Goal: Navigation & Orientation: Find specific page/section

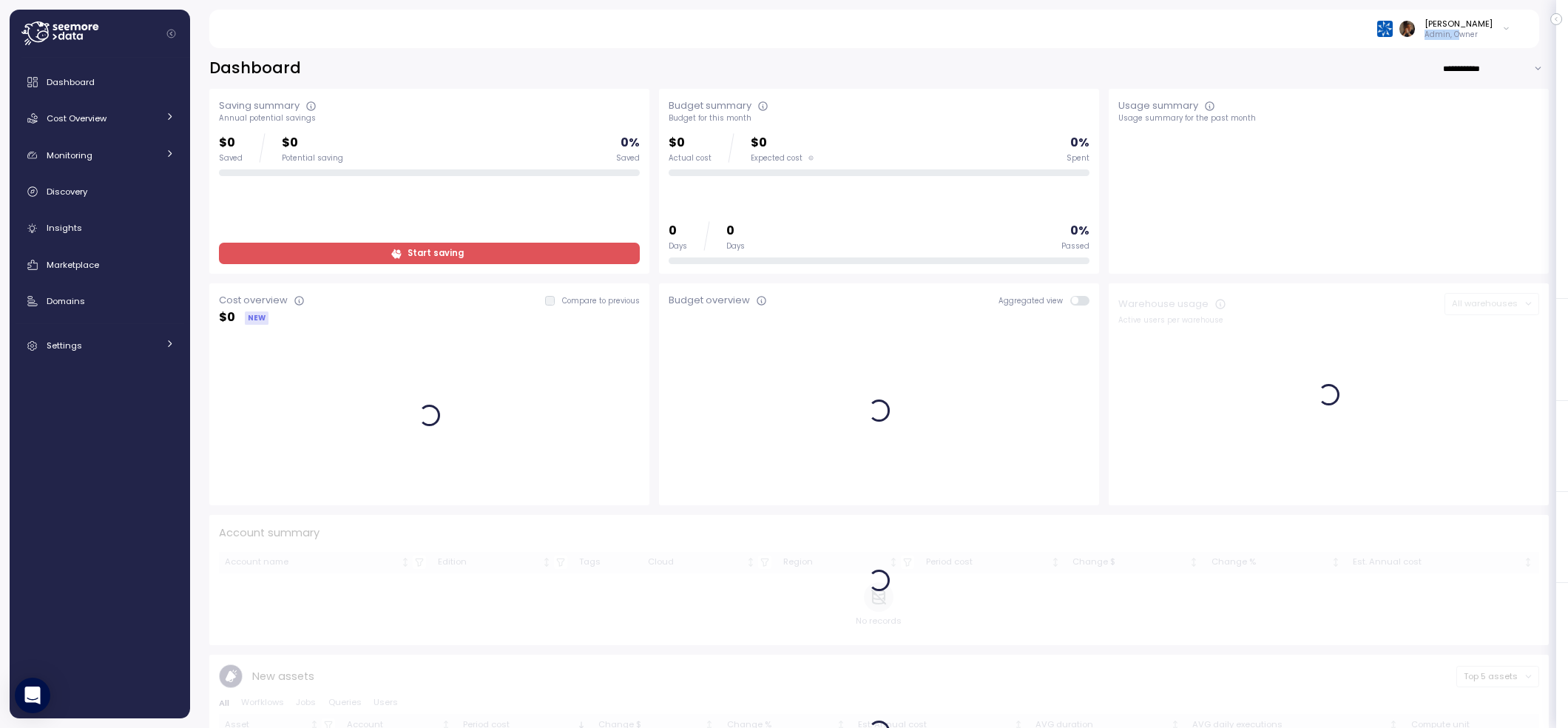
click at [1472, 30] on p "Admin, Owner" at bounding box center [1459, 35] width 68 height 10
click at [1431, 82] on div "Alludo" at bounding box center [1438, 84] width 97 height 13
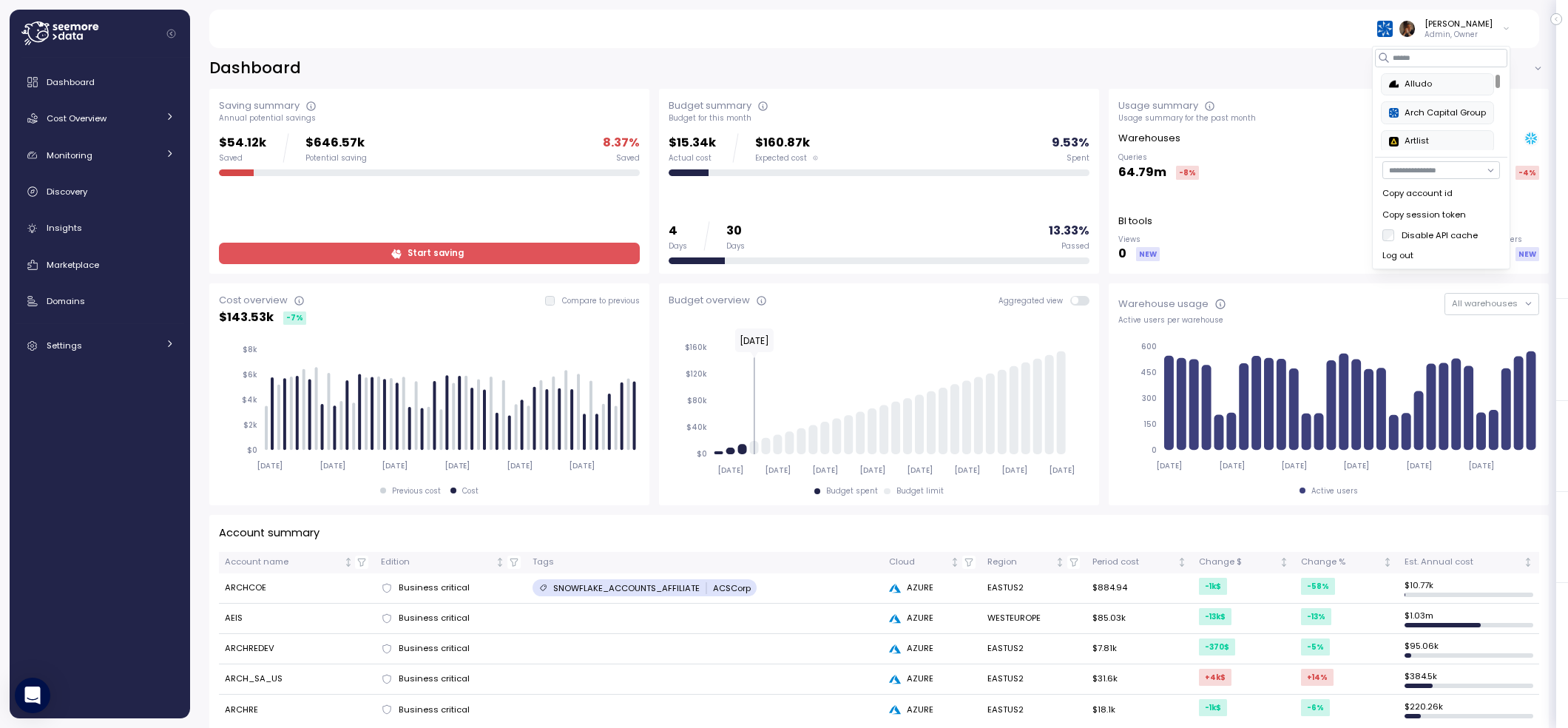
click at [1131, 39] on div "Alex Ugol Admin, Owner" at bounding box center [874, 29] width 1295 height 38
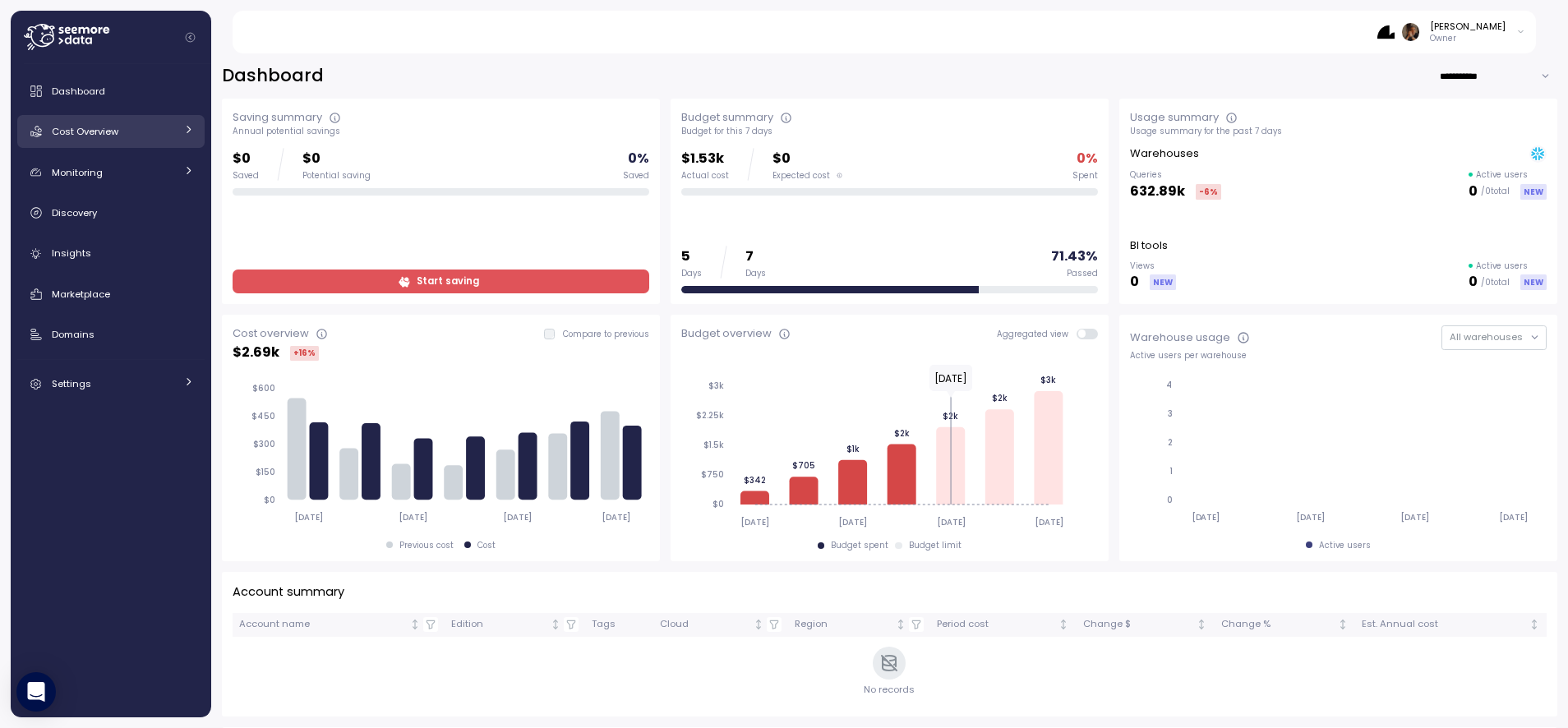
click at [108, 129] on span "Cost Overview" at bounding box center [85, 131] width 67 height 13
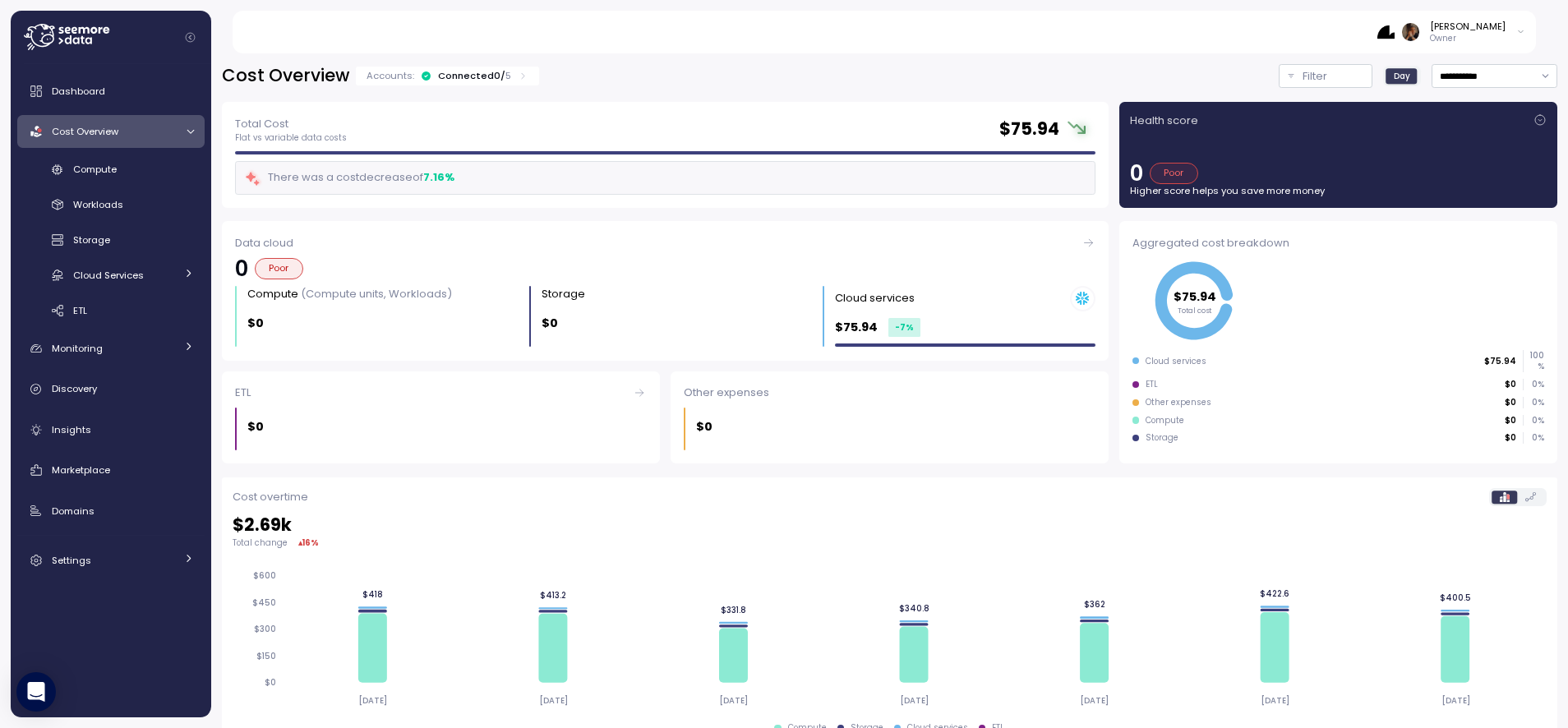
click at [505, 77] on p "5" at bounding box center [508, 76] width 6 height 13
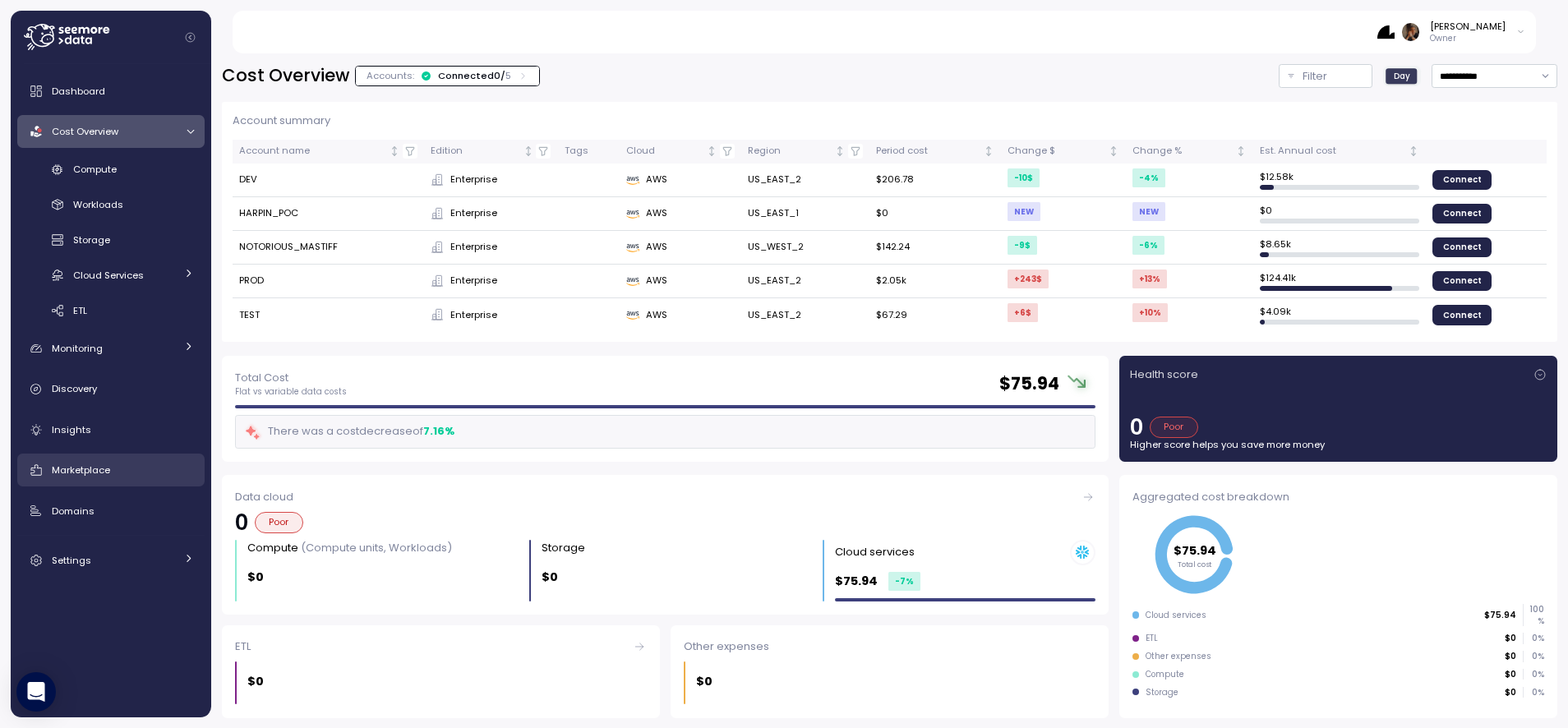
click at [93, 470] on span "Marketplace" at bounding box center [81, 470] width 58 height 13
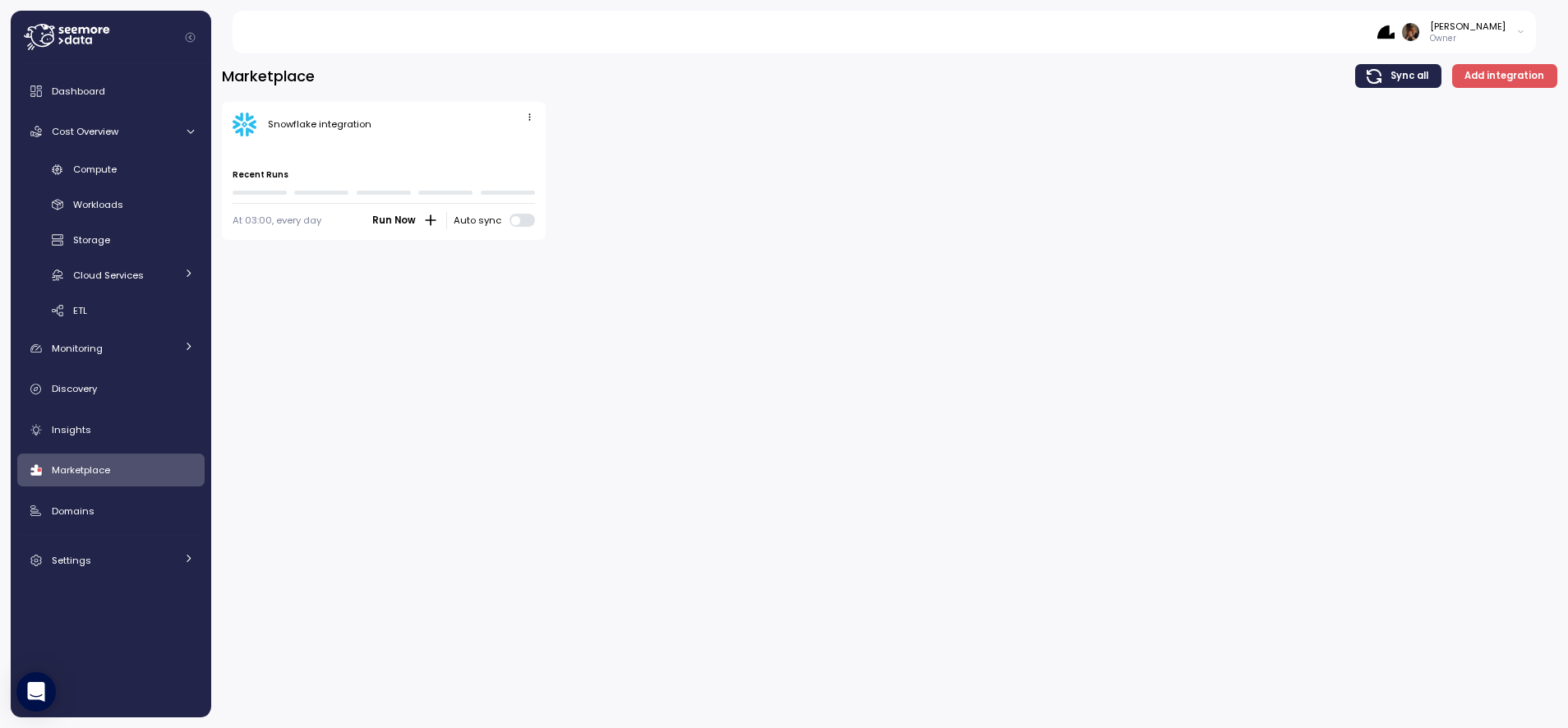
click at [525, 122] on icon "button" at bounding box center [529, 117] width 11 height 11
click at [523, 143] on div "Edit" at bounding box center [513, 149] width 30 height 15
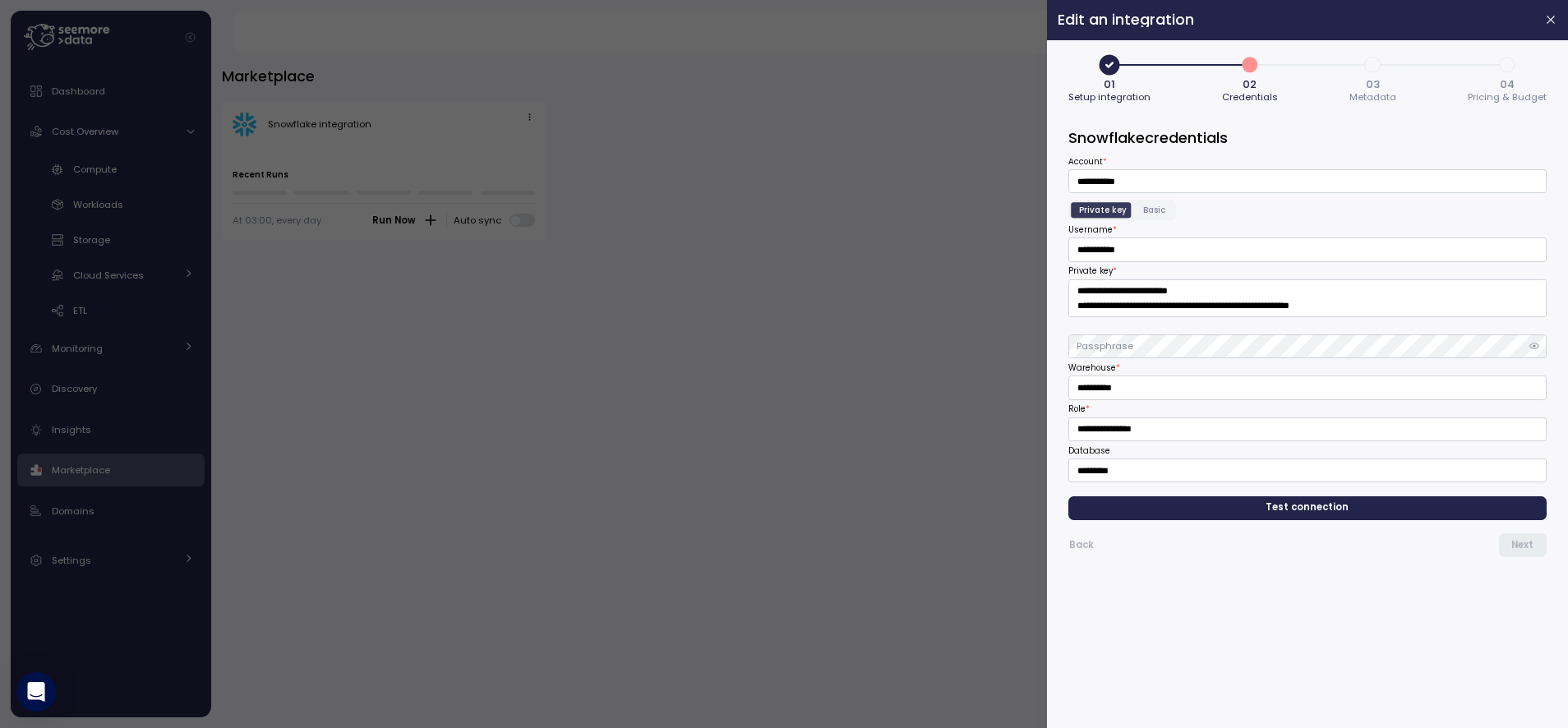
click at [1368, 83] on span "03" at bounding box center [1373, 84] width 14 height 11
